Goal: Task Accomplishment & Management: Complete application form

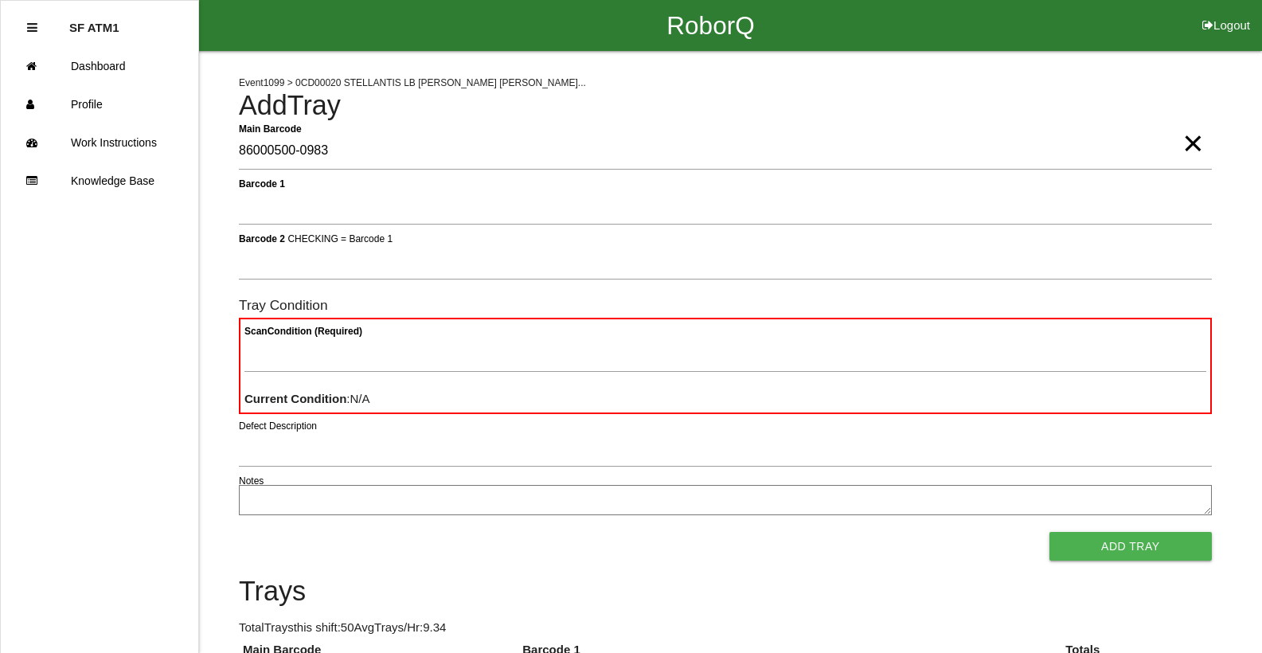
type Barcode "86000500-0983"
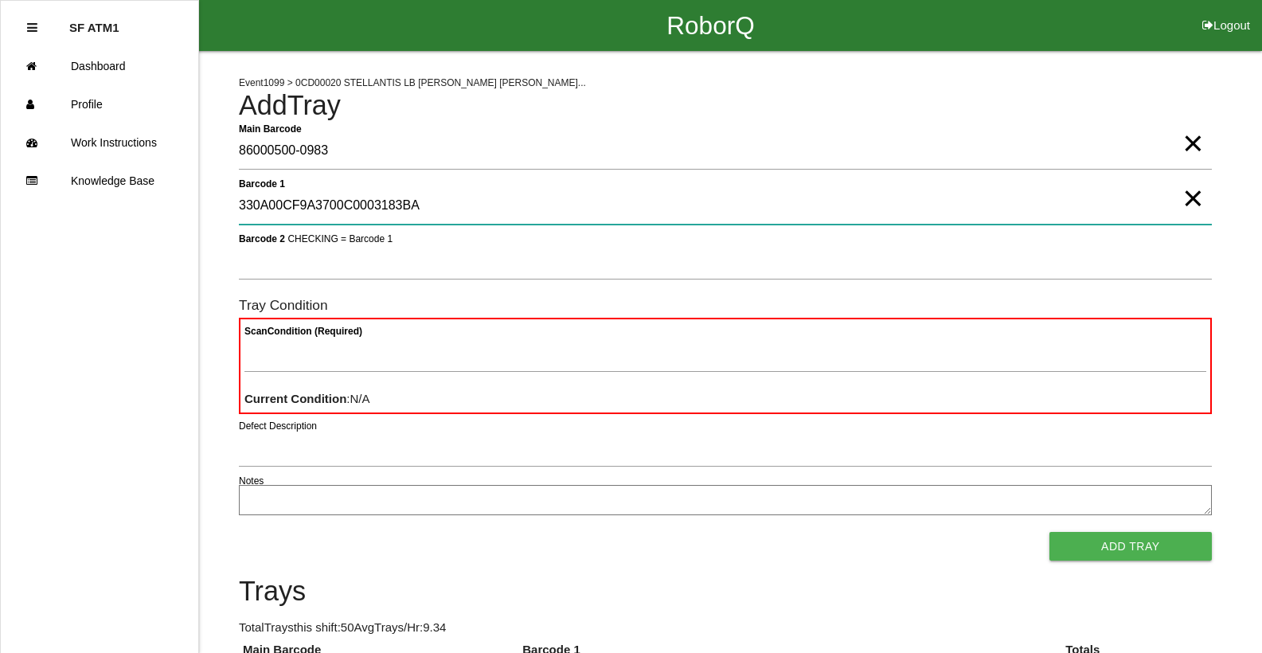
type 1 "330A00CF9A3700C0003183BA"
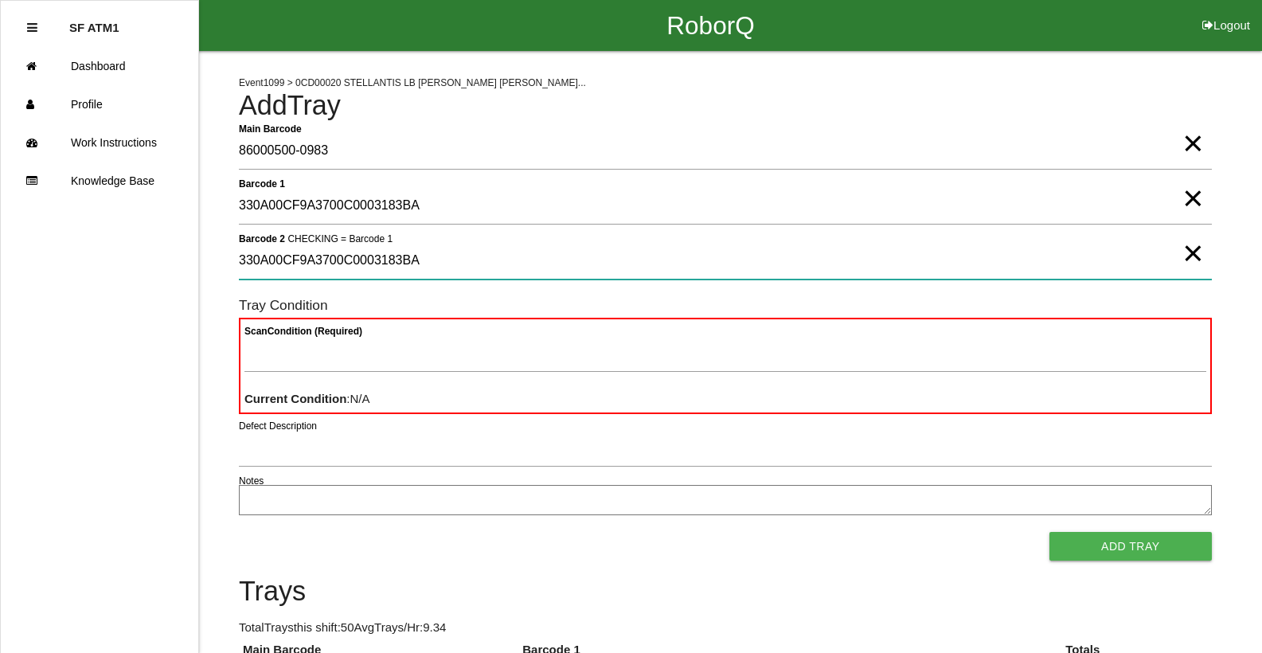
type 2 "330A00CF9A3700C0003183BA"
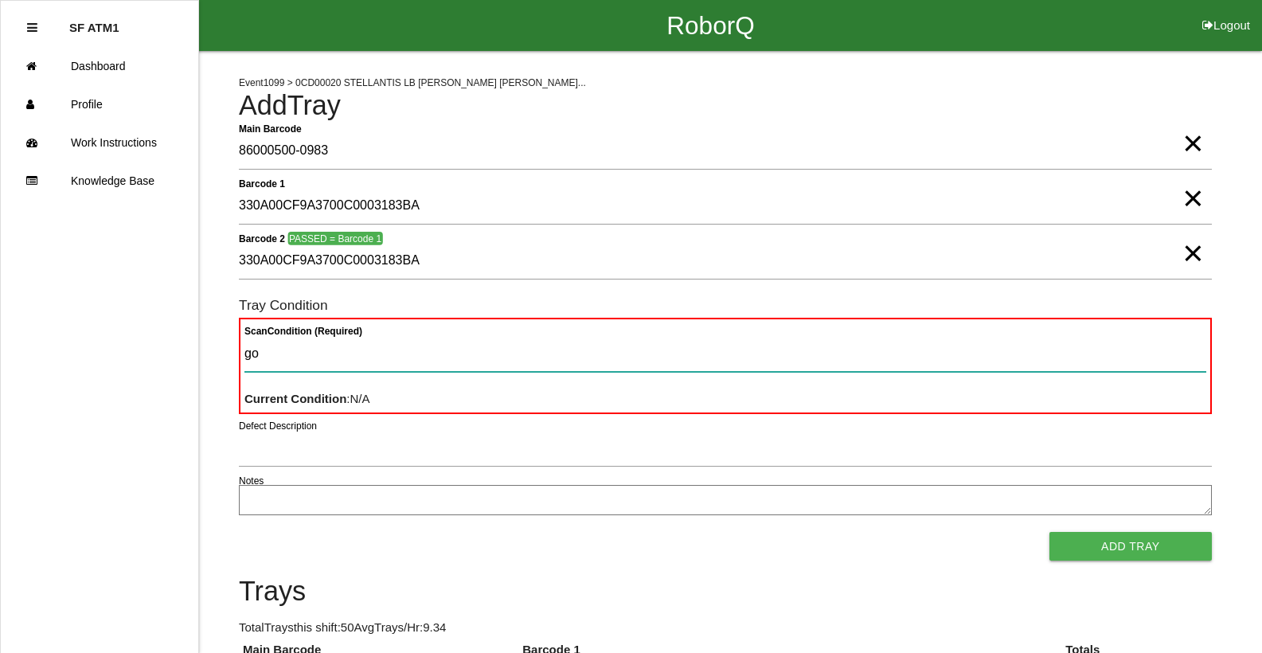
type Condition "goo"
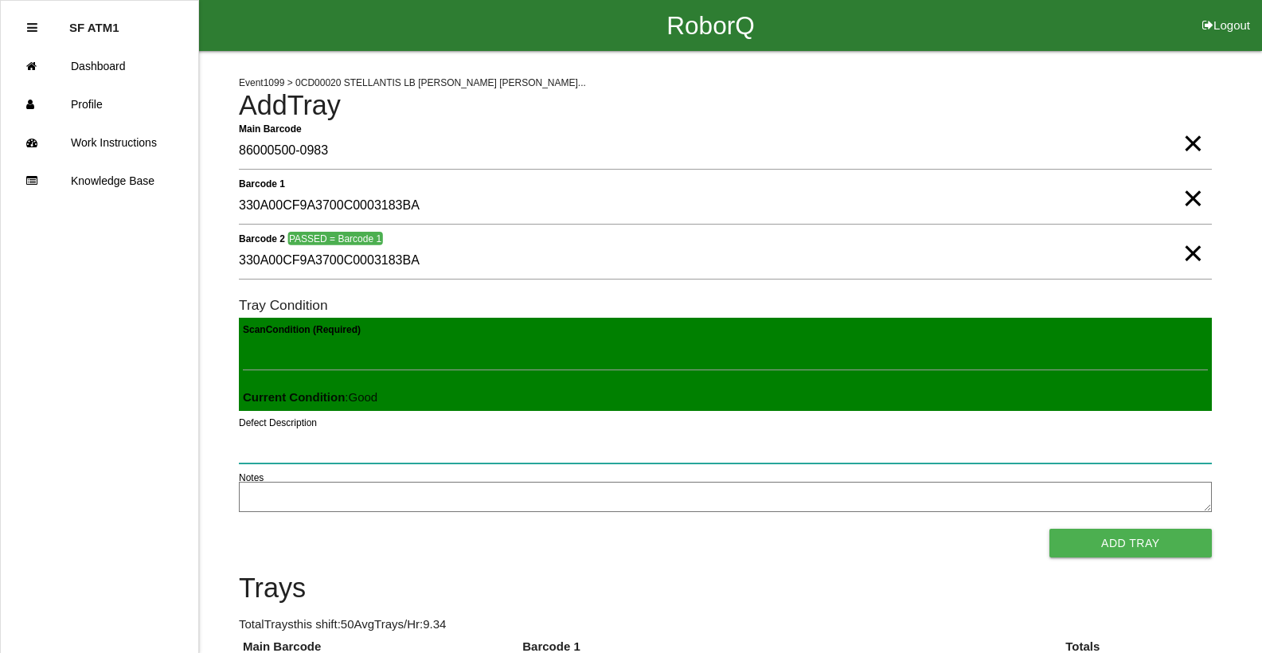
click at [1049, 529] on button "Add Tray" at bounding box center [1130, 543] width 162 height 29
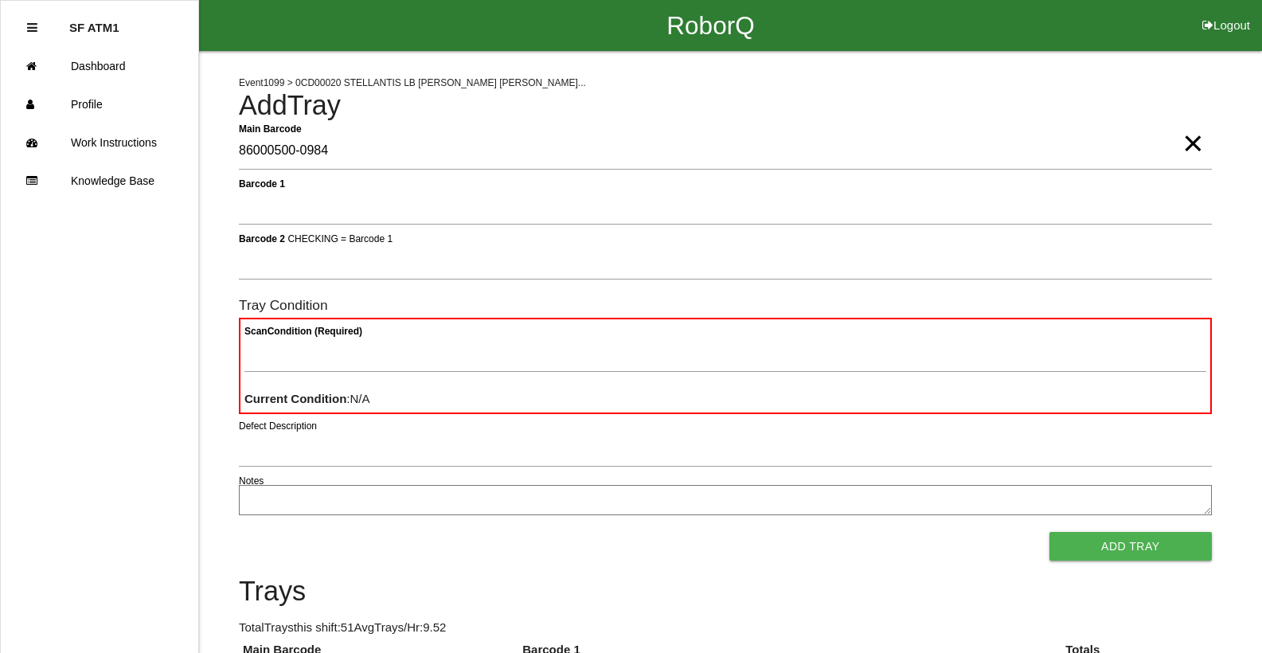
type Barcode "86000500-0984"
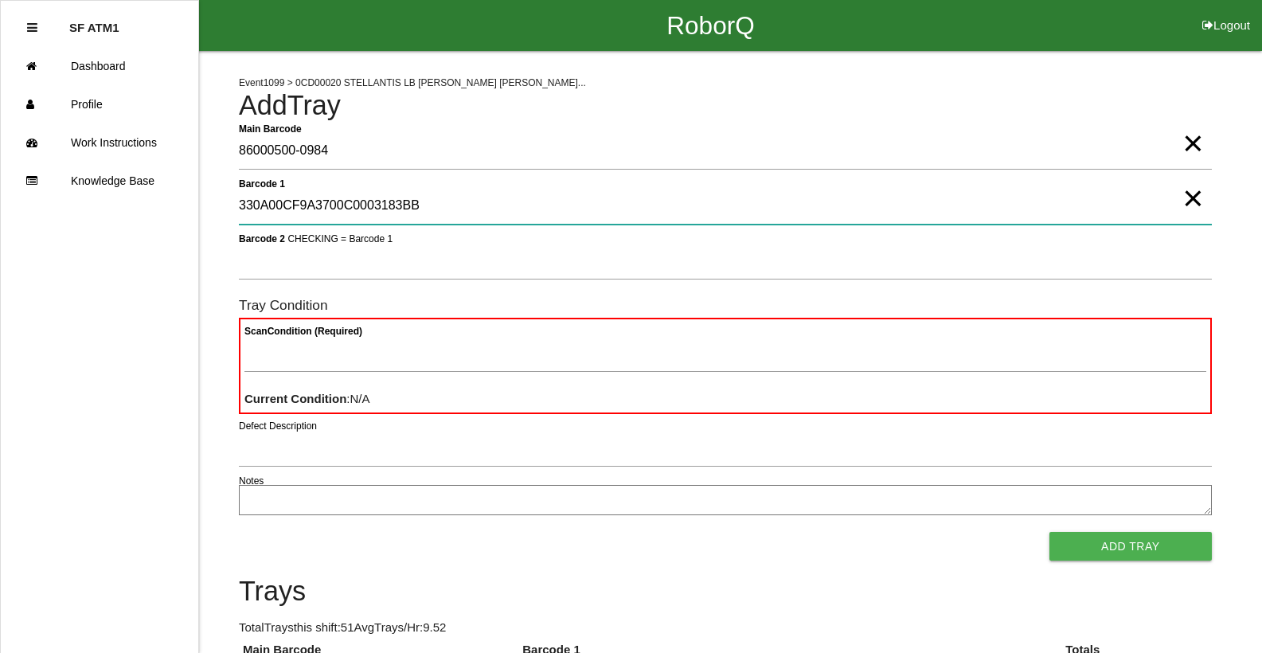
type 1 "330A00CF9A3700C0003183BB"
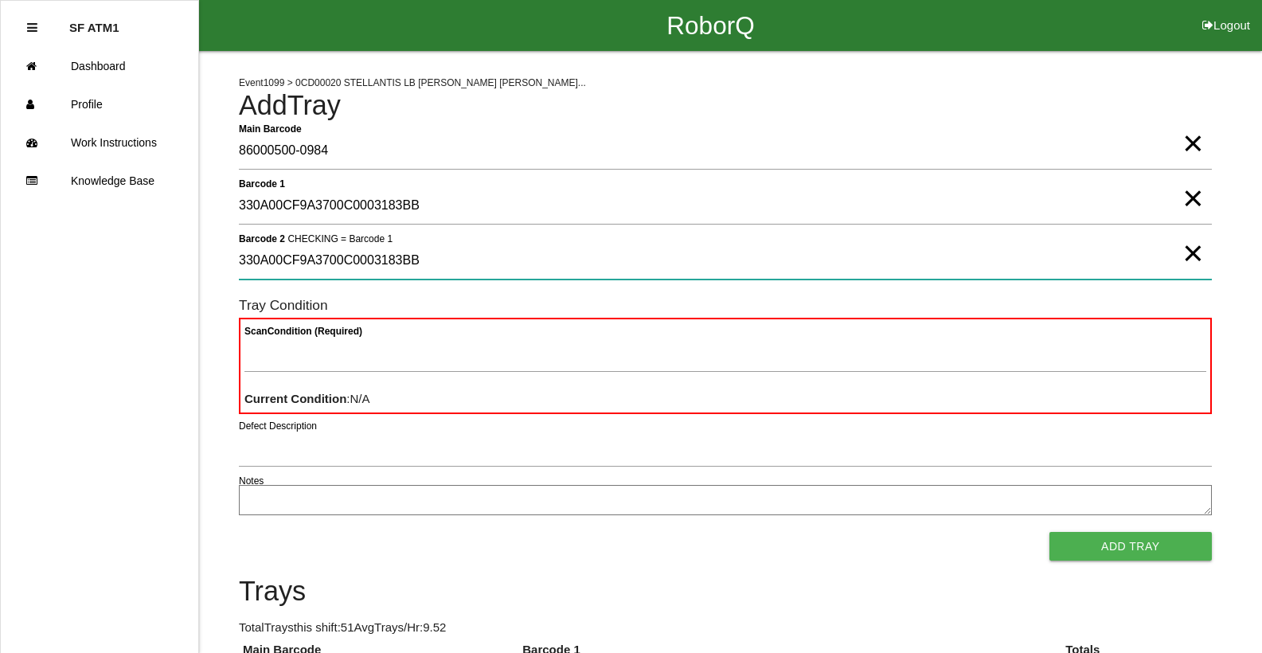
type 2 "330A00CF9A3700C0003183BB"
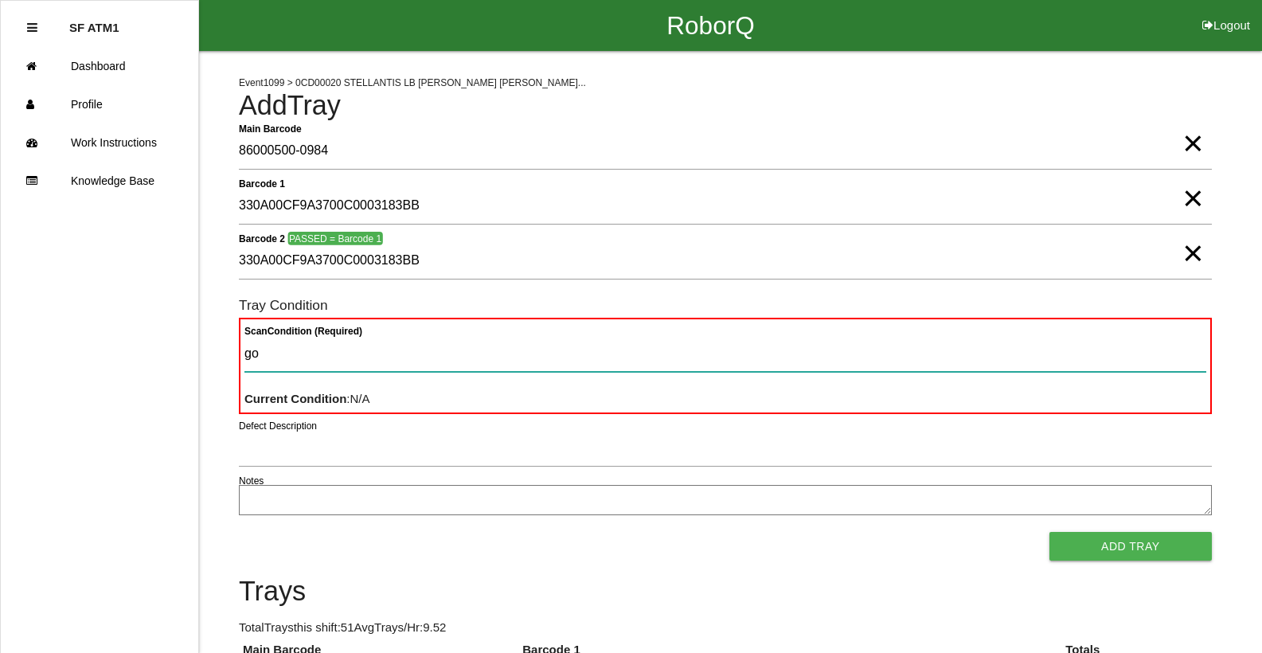
type Condition "goo"
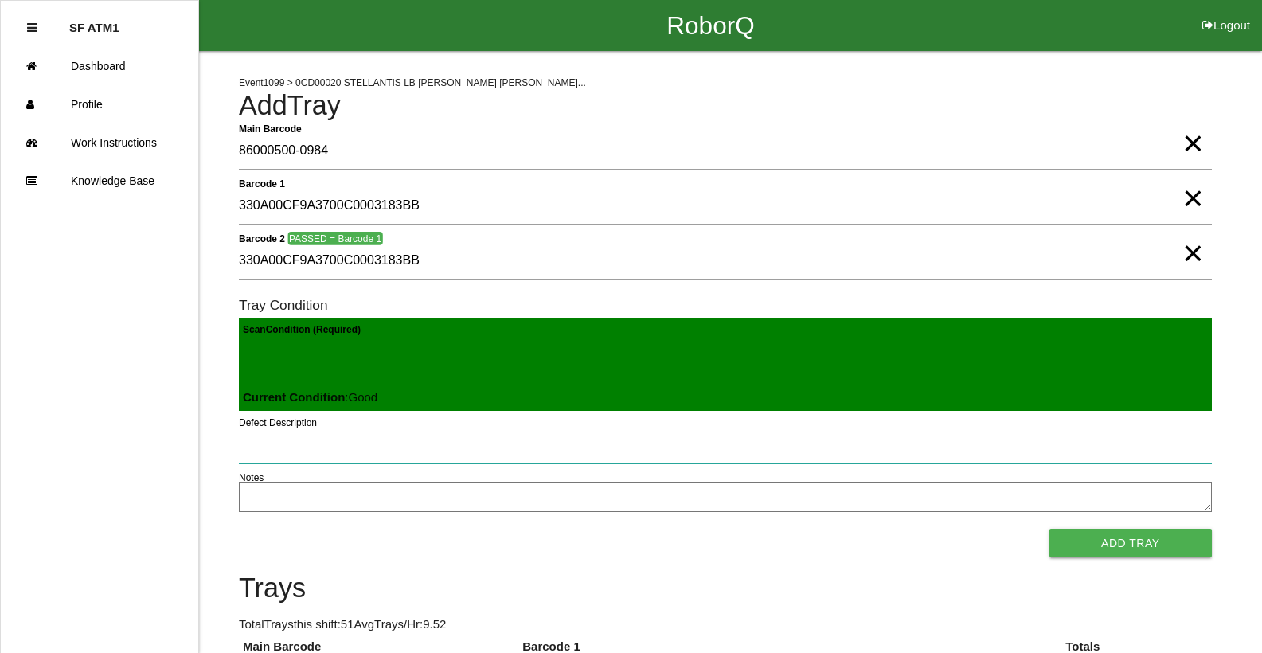
click at [1049, 529] on button "Add Tray" at bounding box center [1130, 543] width 162 height 29
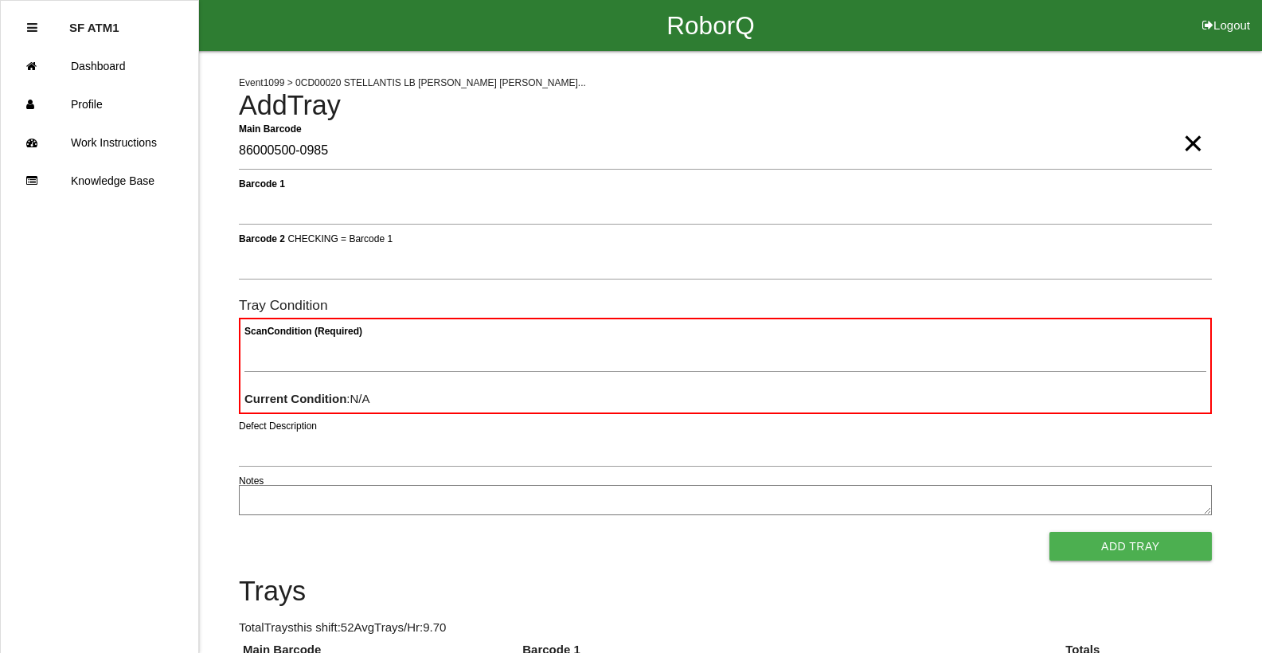
type Barcode "86000500-0985"
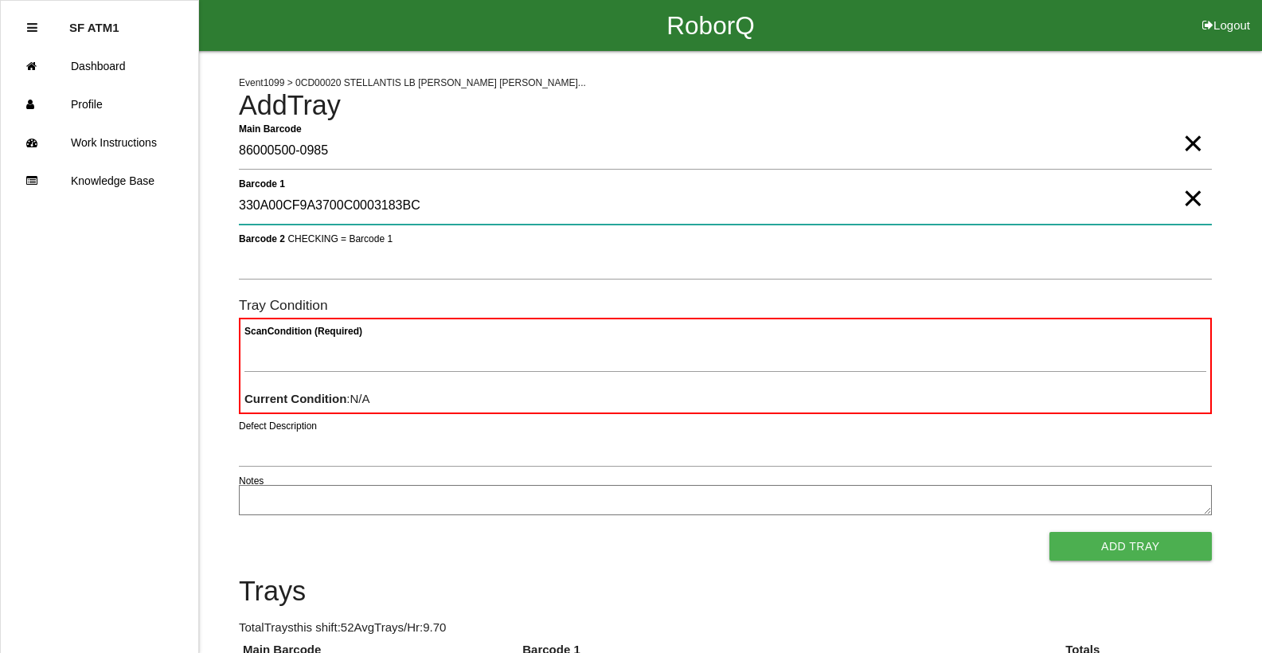
type 1 "330A00CF9A3700C0003183BC"
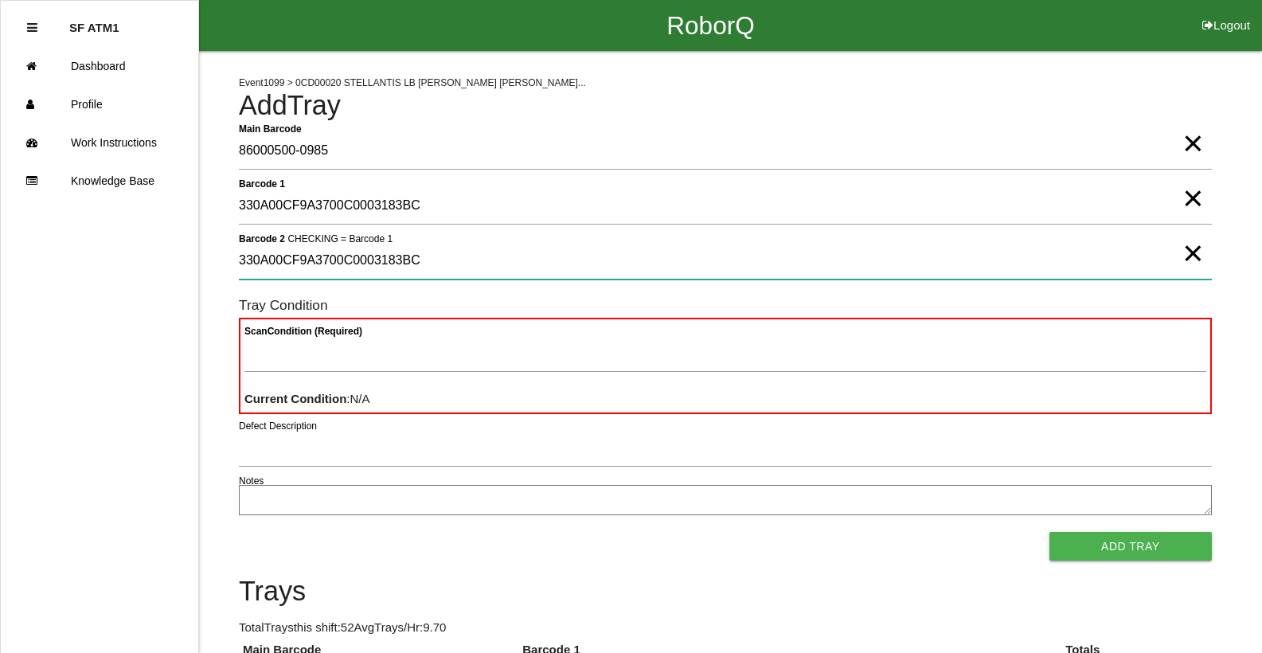
type 2 "330A00CF9A3700C0003183BC"
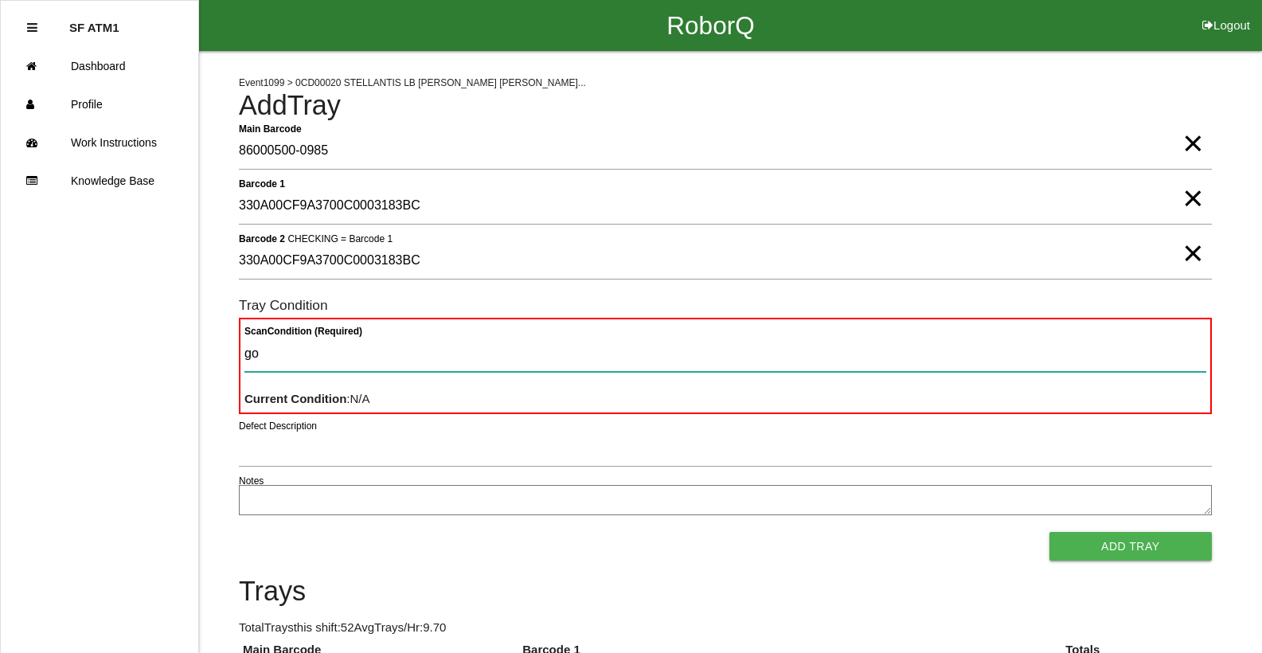
type Condition "goo"
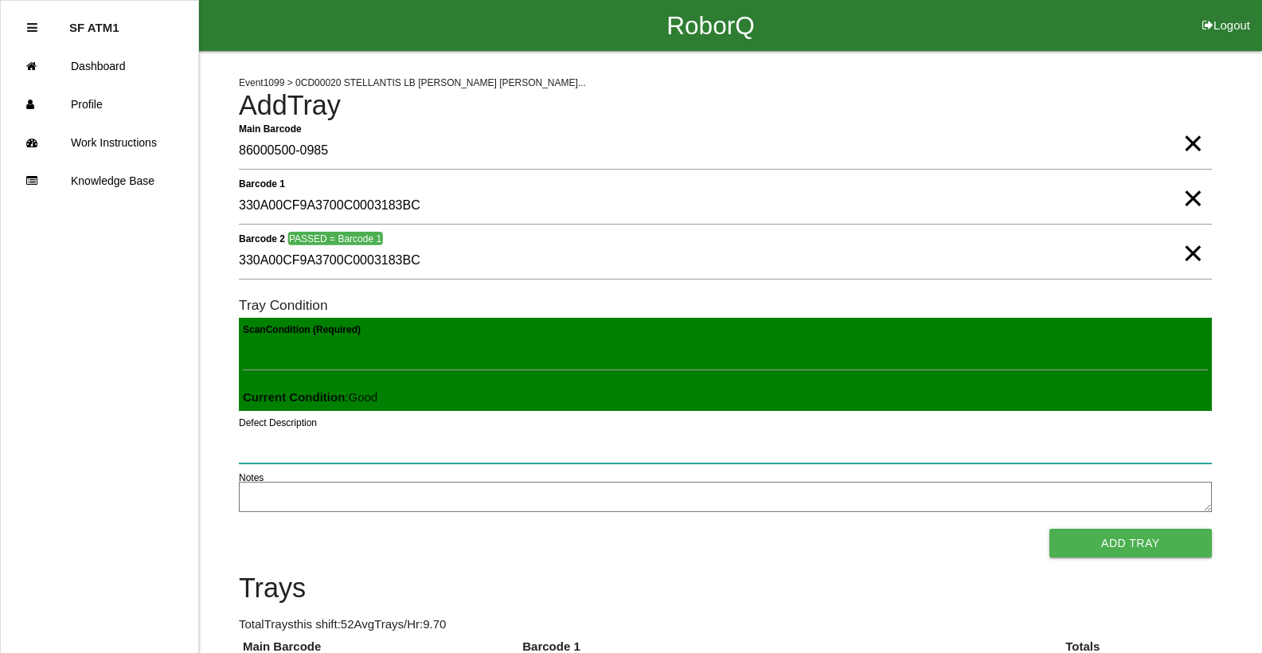
click at [1049, 529] on button "Add Tray" at bounding box center [1130, 543] width 162 height 29
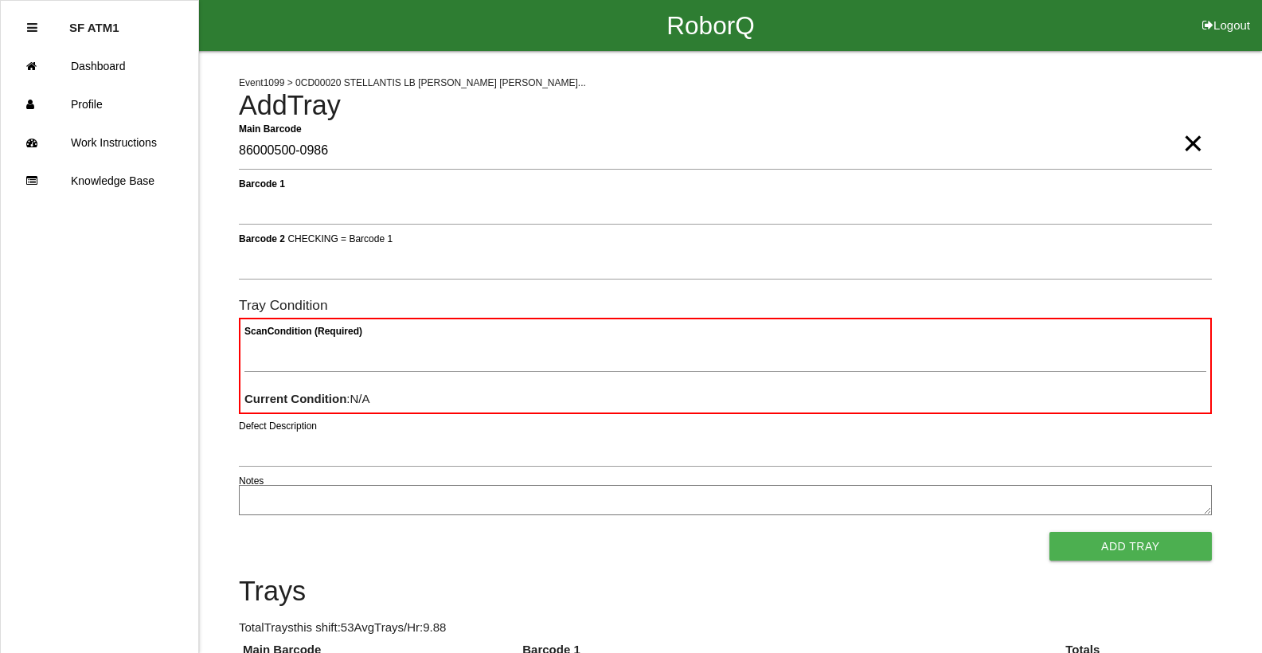
type Barcode "86000500-0986"
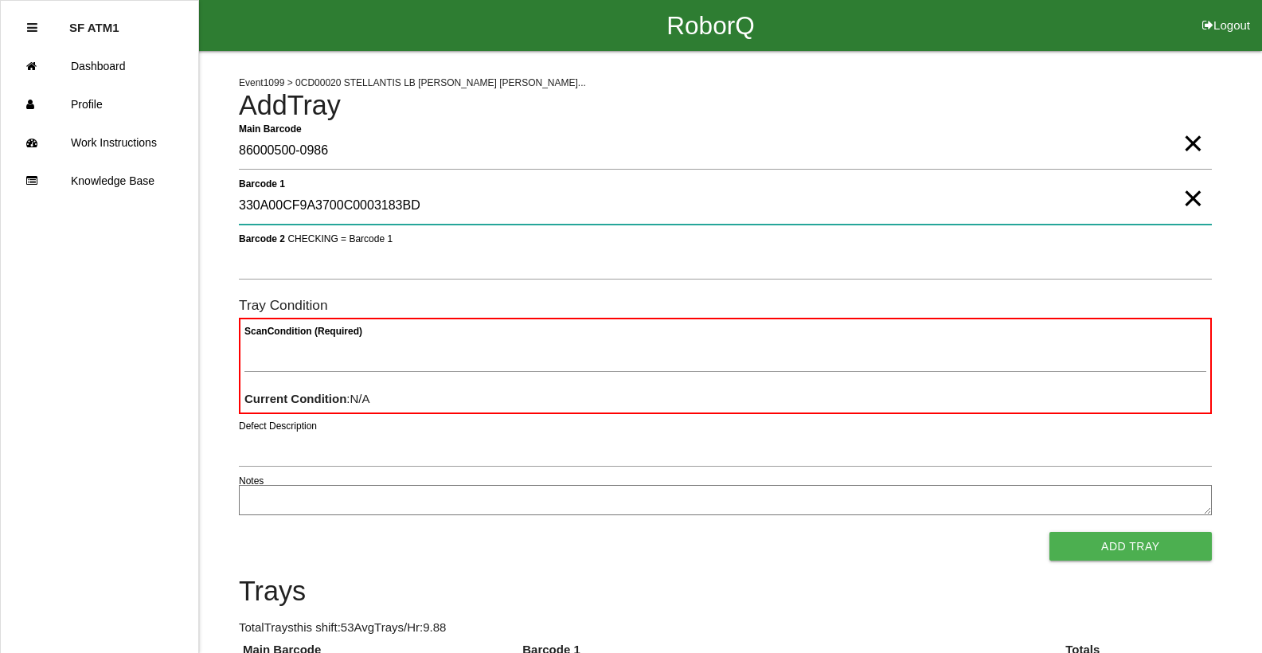
type 1 "330A00CF9A3700C0003183BD"
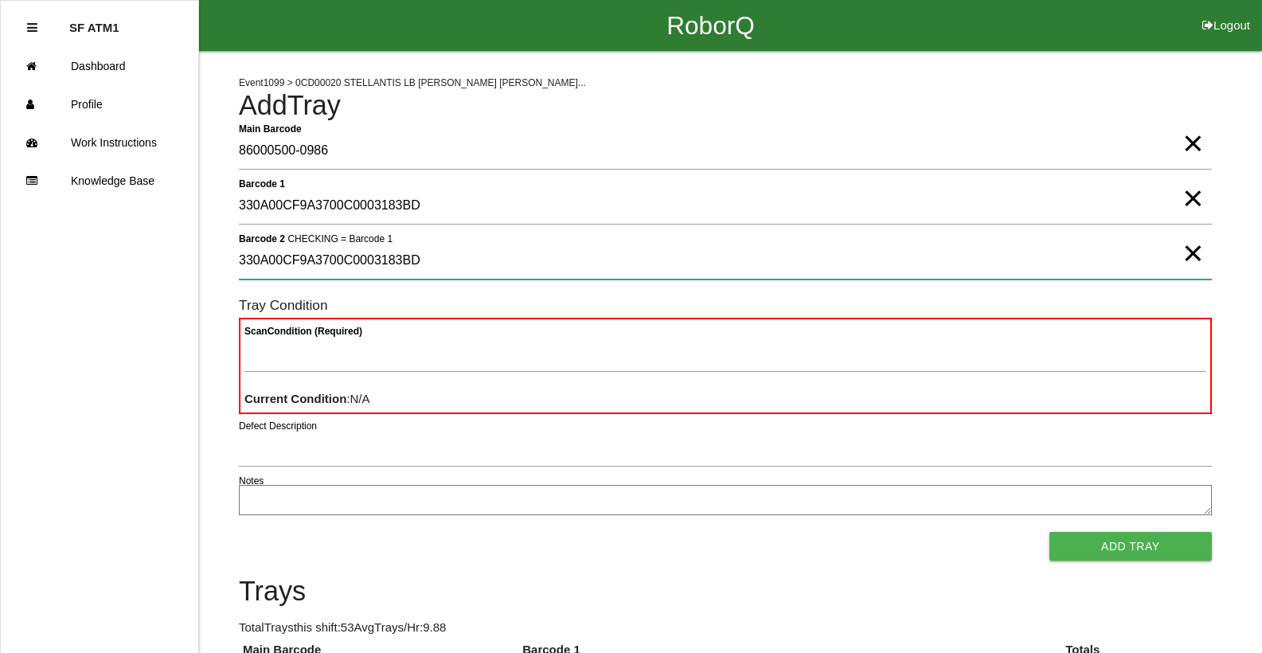
type 2 "330A00CF9A3700C0003183BD"
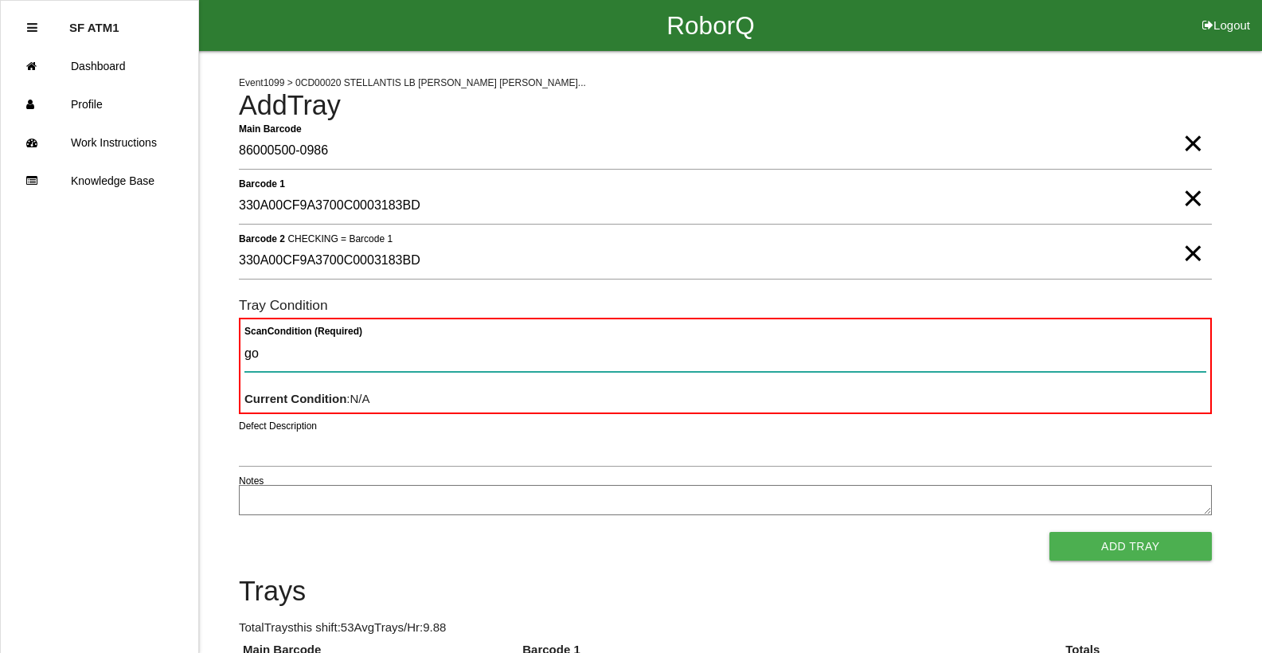
type Condition "goo"
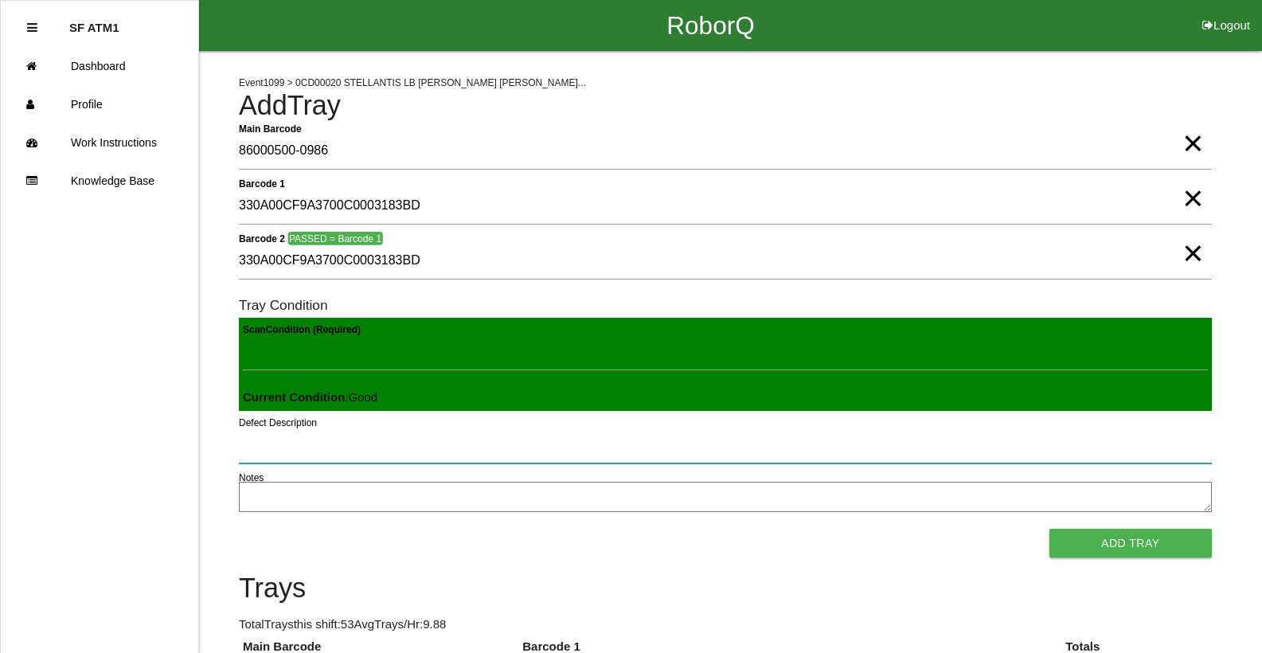
click at [1049, 529] on button "Add Tray" at bounding box center [1130, 543] width 162 height 29
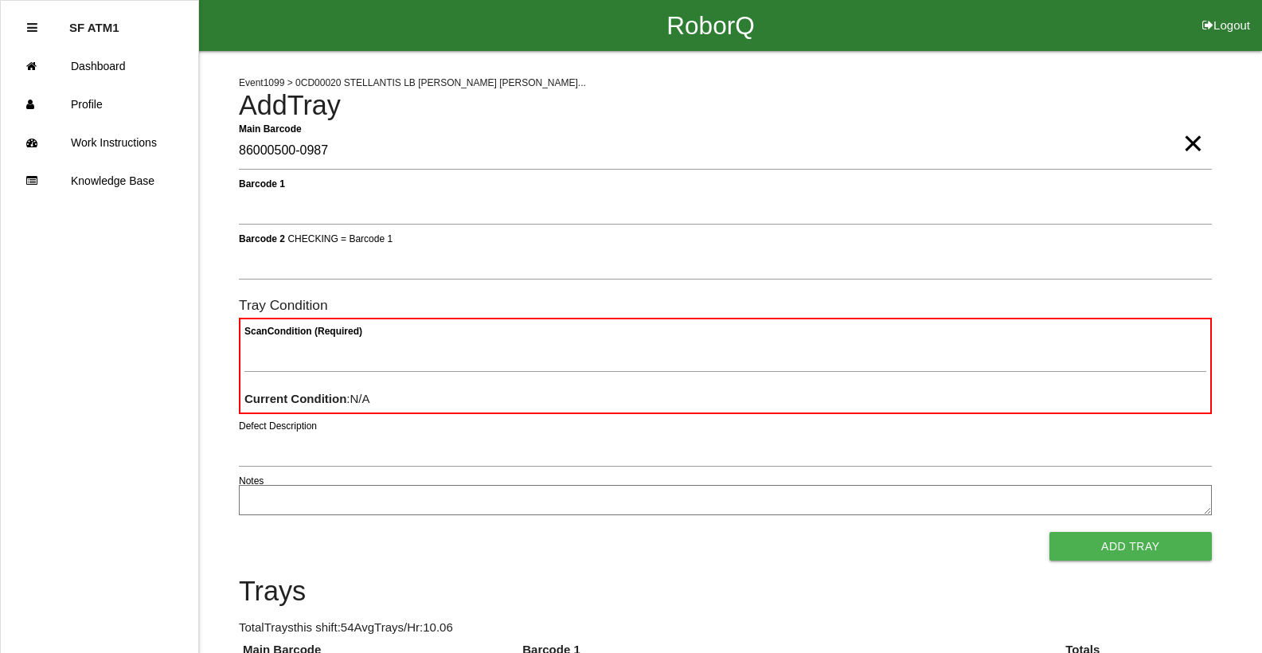
type Barcode "86000500-0987"
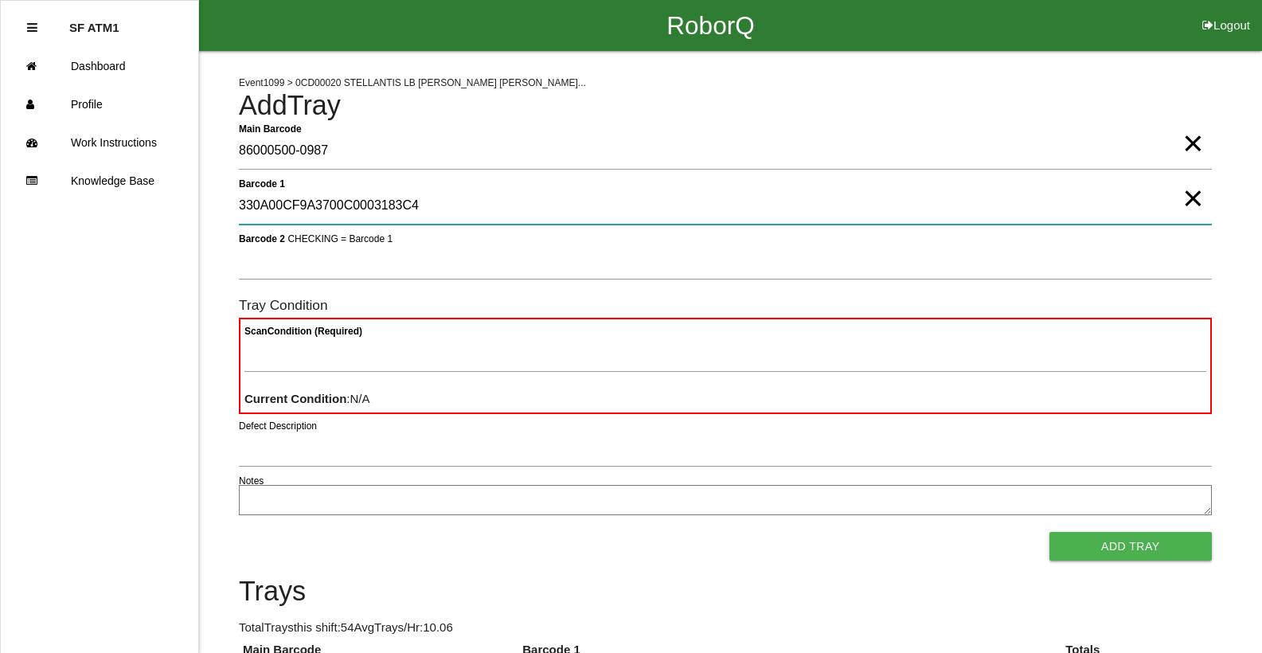
type 1 "330A00CF9A3700C0003183C4"
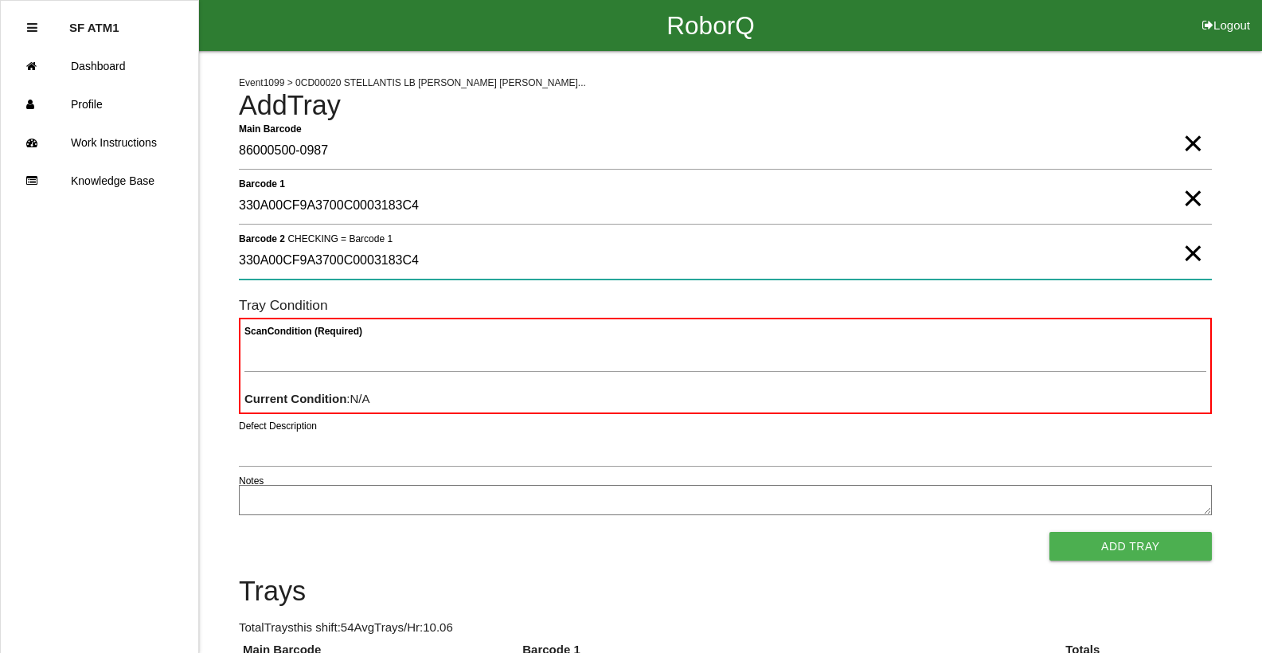
type 2 "330A00CF9A3700C0003183C4"
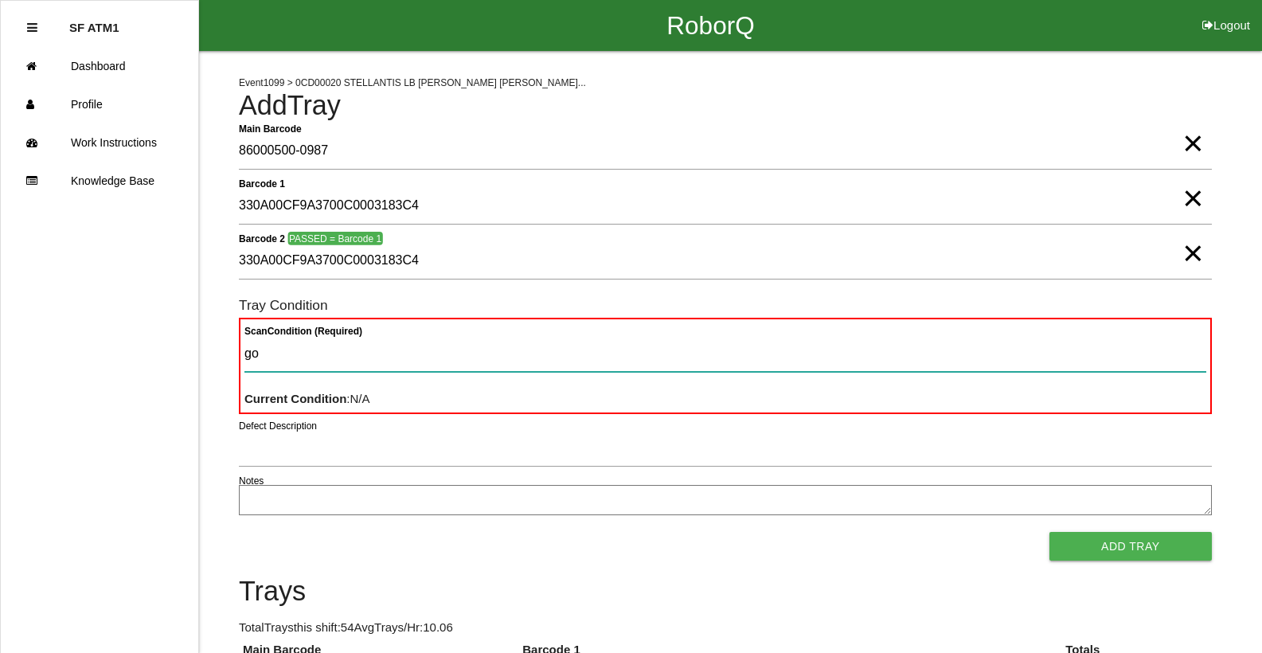
type Condition "goo"
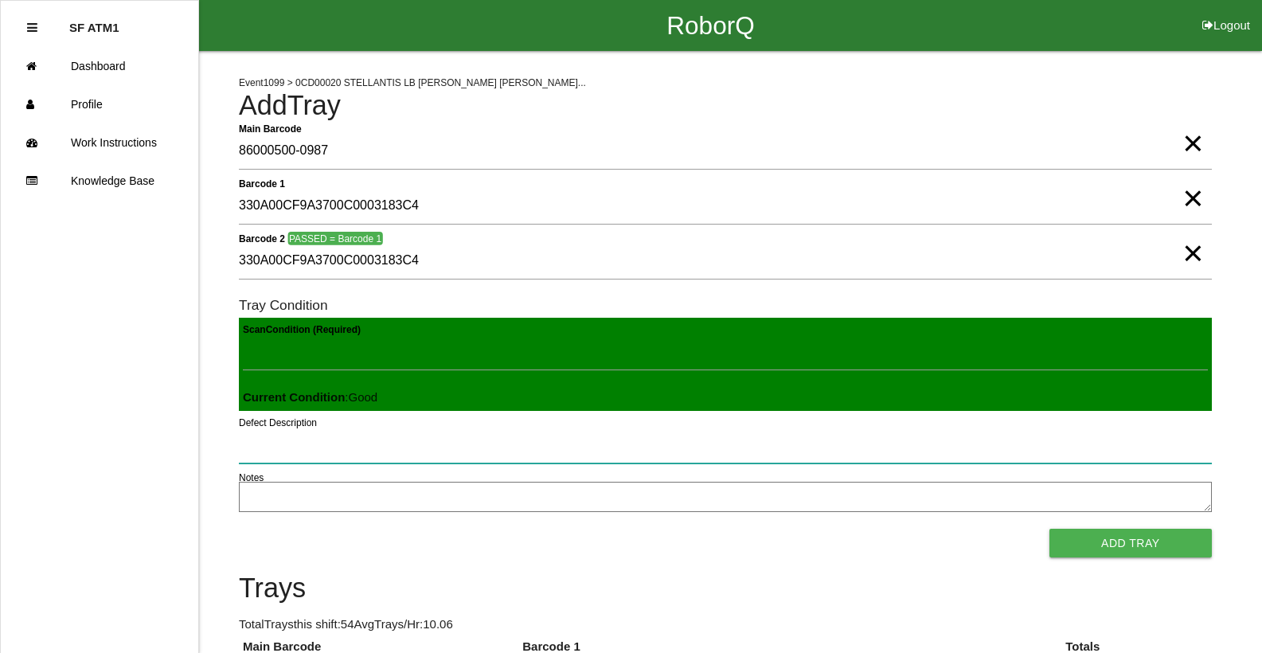
click at [1049, 529] on button "Add Tray" at bounding box center [1130, 543] width 162 height 29
